Goal: Communication & Community: Answer question/provide support

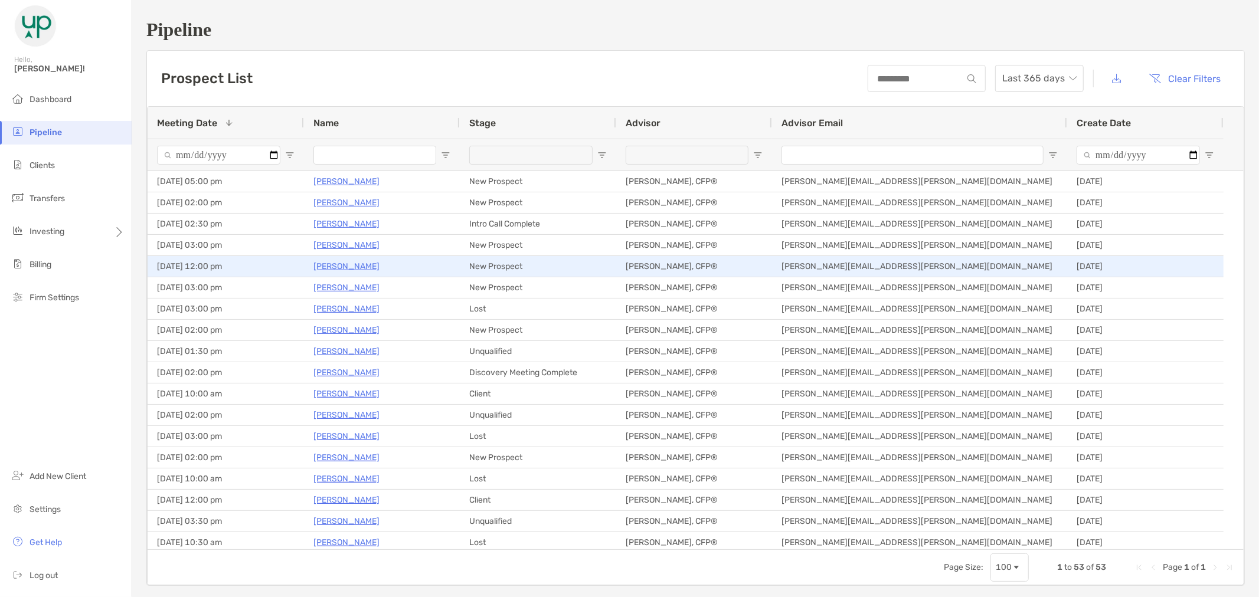
click at [370, 269] on p "[PERSON_NAME]" at bounding box center [346, 266] width 66 height 15
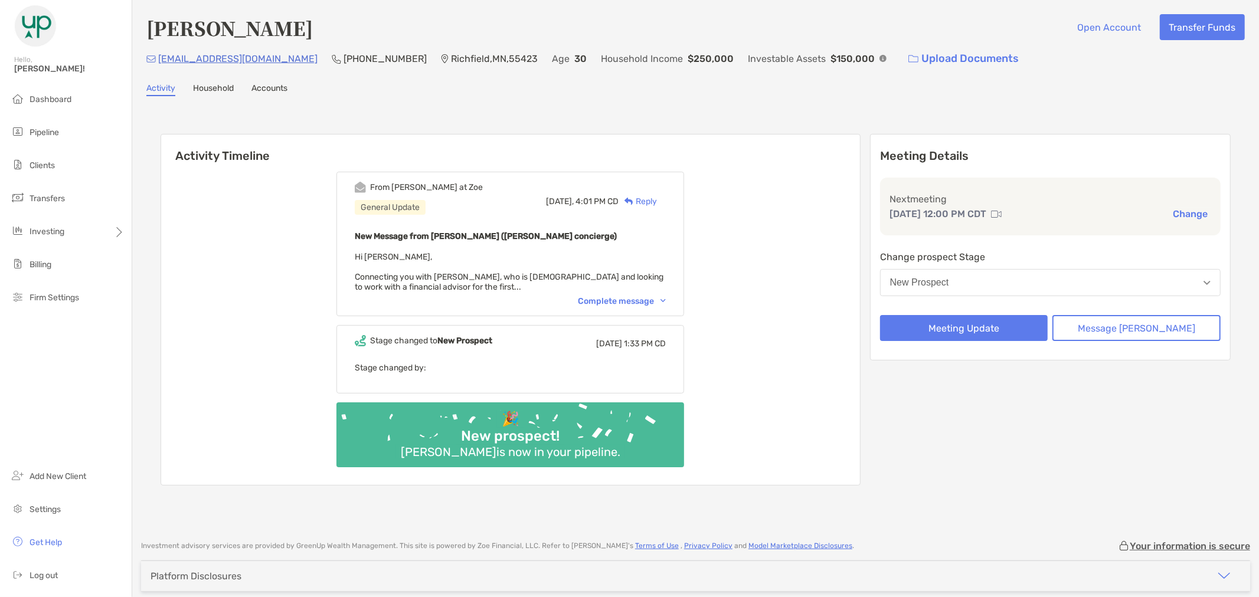
click at [666, 299] on img at bounding box center [663, 301] width 5 height 4
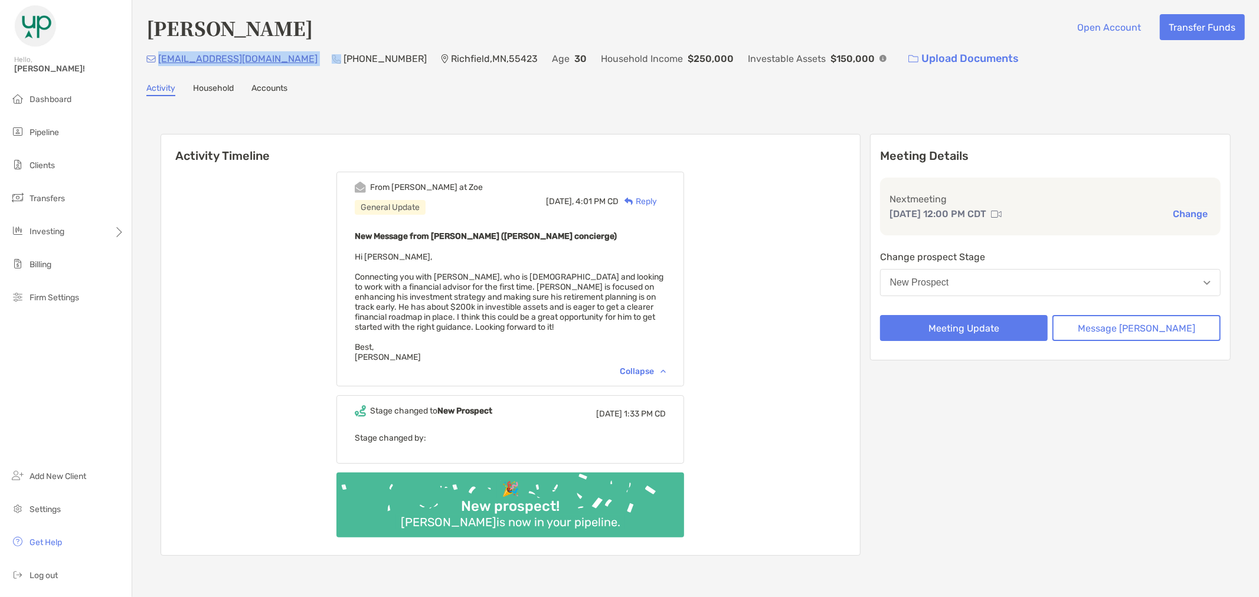
drag, startPoint x: 282, startPoint y: 63, endPoint x: 158, endPoint y: 64, distance: 123.4
click at [158, 64] on div "[EMAIL_ADDRESS][DOMAIN_NAME] (952) 237-[GEOGRAPHIC_DATA] Age [DEMOGRAPHIC_DATA]…" at bounding box center [695, 58] width 1099 height 25
copy p "[EMAIL_ADDRESS][DOMAIN_NAME]"
click at [1107, 323] on button "Message [PERSON_NAME]" at bounding box center [1136, 328] width 168 height 26
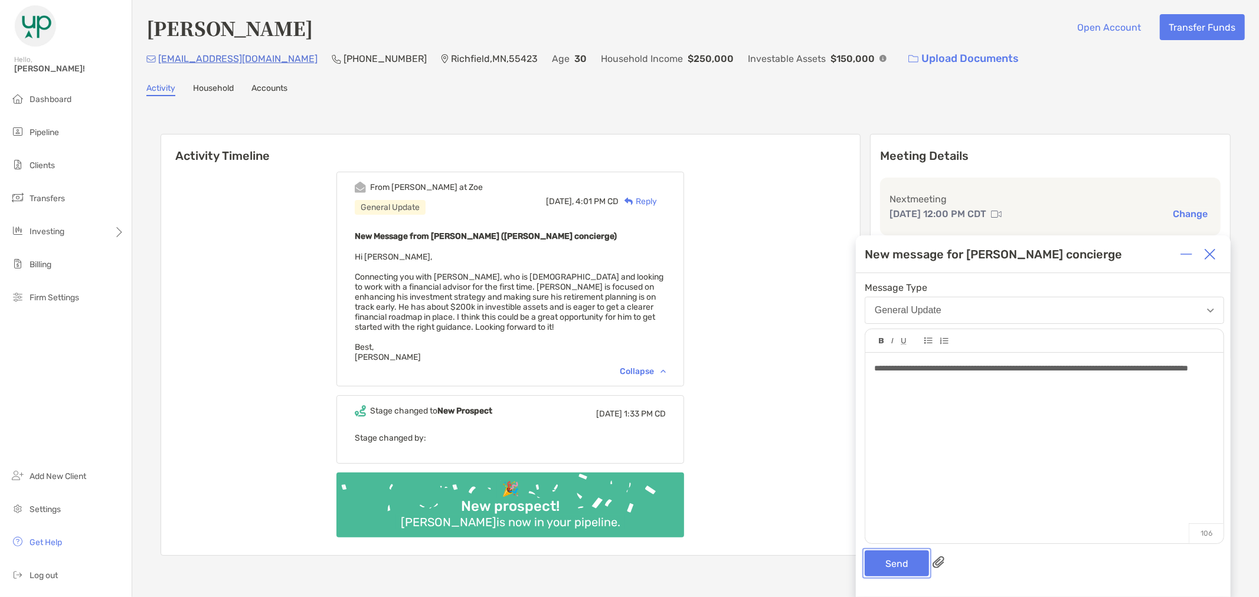
click at [887, 558] on button "Send" at bounding box center [897, 564] width 64 height 26
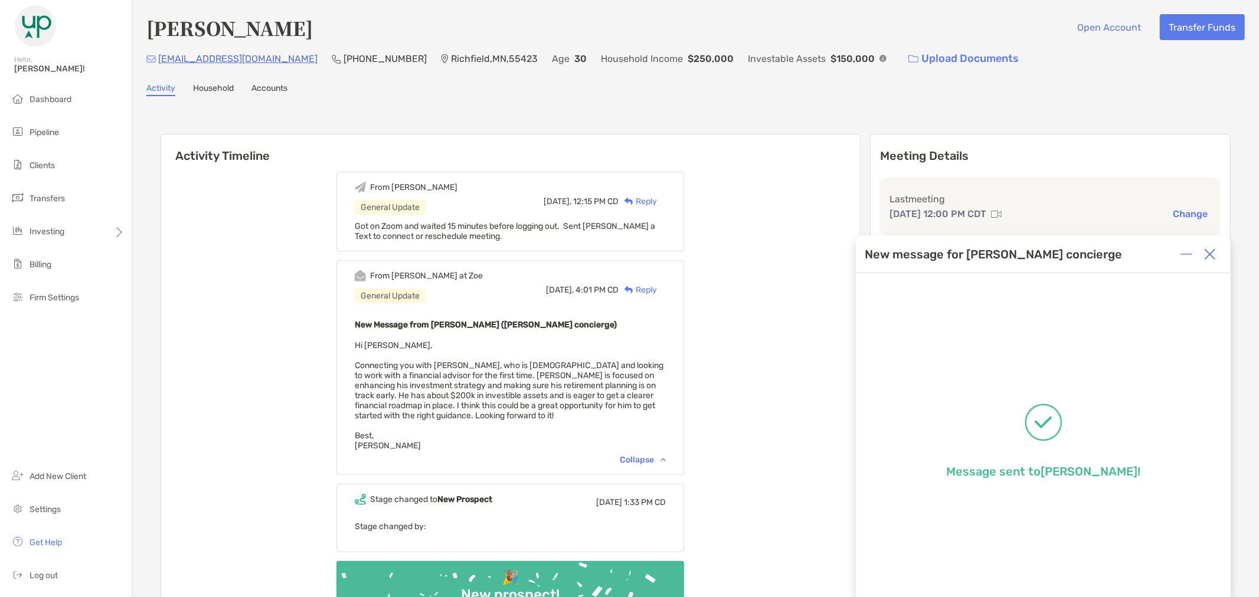
click at [1219, 260] on div at bounding box center [1210, 255] width 24 height 24
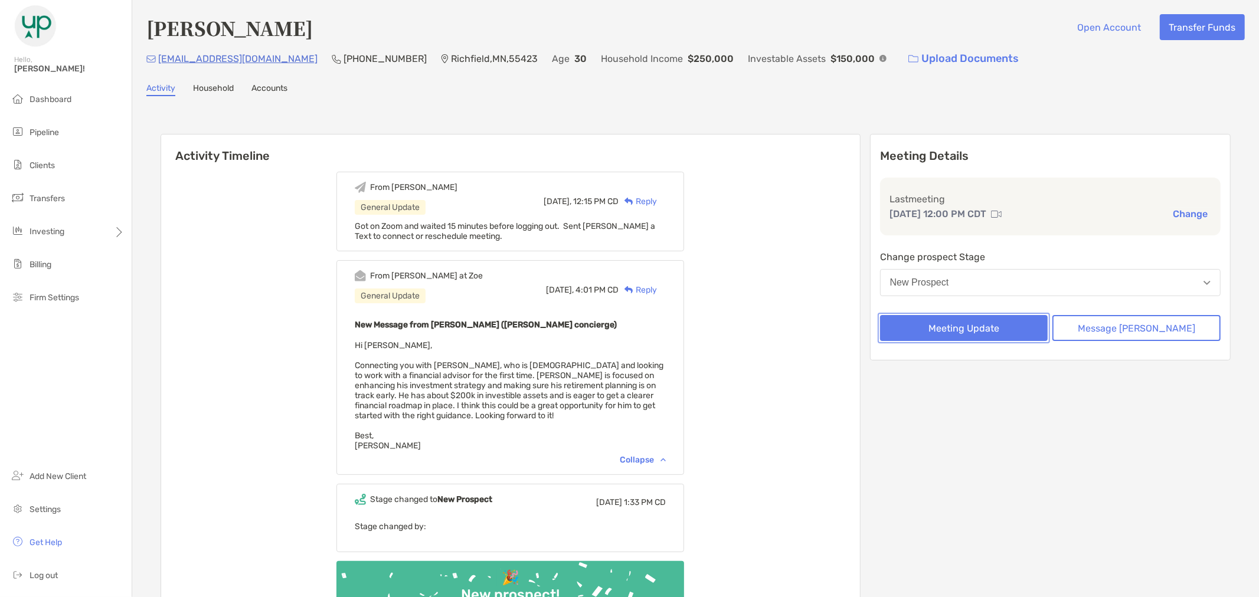
click at [1015, 332] on button "Meeting Update" at bounding box center [964, 328] width 168 height 26
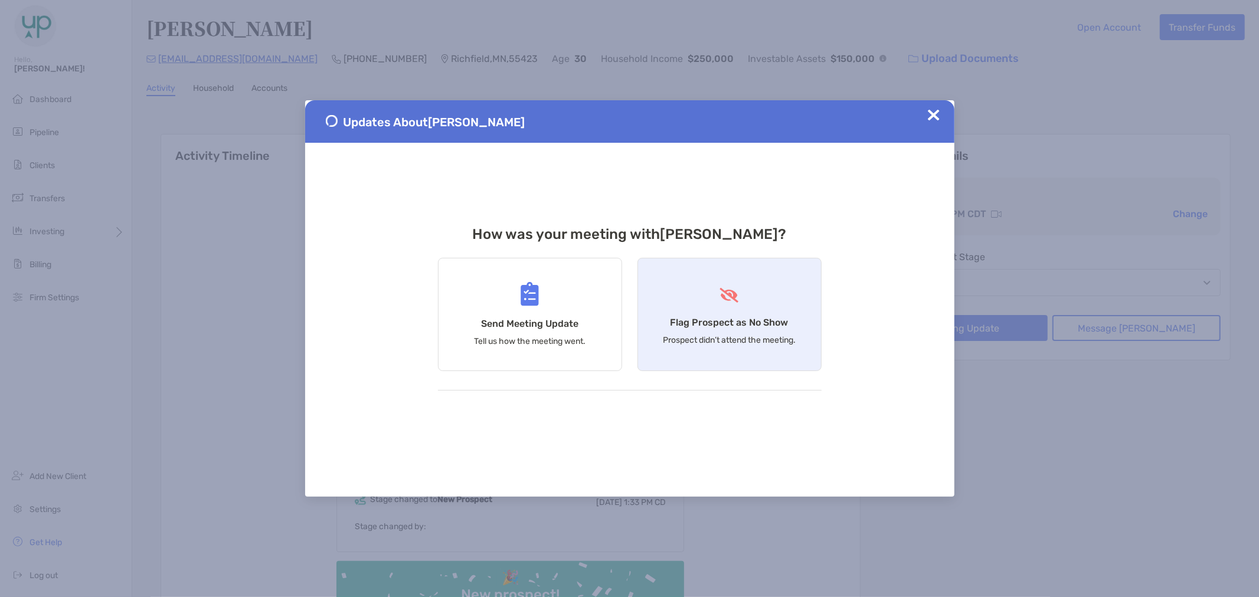
click at [738, 327] on h4 "Flag Prospect as No Show" at bounding box center [730, 322] width 118 height 11
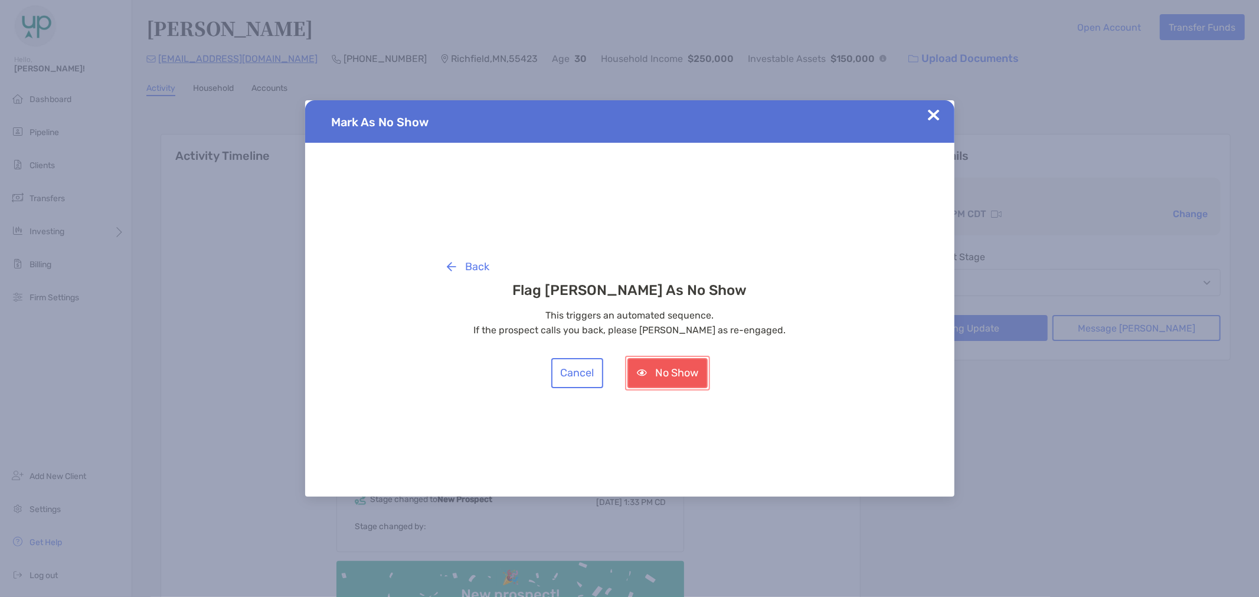
click at [699, 370] on button "No Show" at bounding box center [667, 373] width 80 height 30
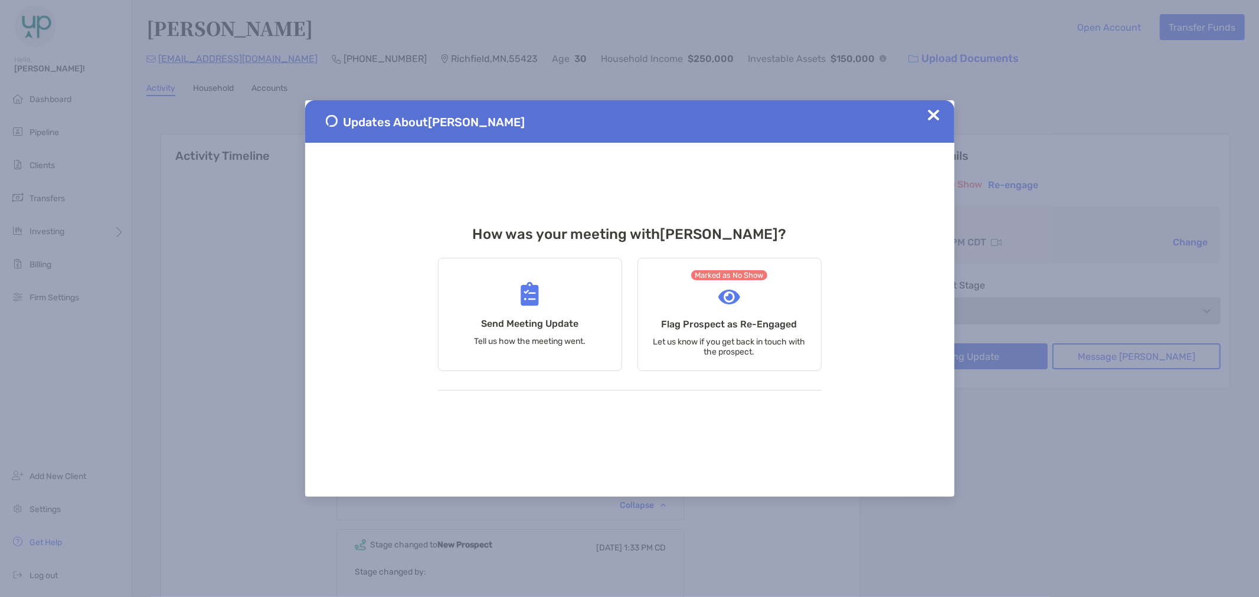
click at [936, 113] on img at bounding box center [934, 115] width 12 height 12
